Goal: Navigation & Orientation: Find specific page/section

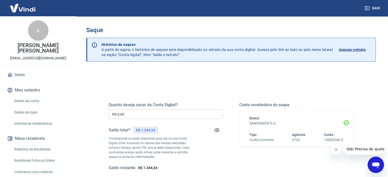
drag, startPoint x: 17, startPoint y: 75, endPoint x: 15, endPoint y: 77, distance: 2.9
click at [17, 75] on link "Início" at bounding box center [38, 74] width 64 height 11
